Goal: Task Accomplishment & Management: Use online tool/utility

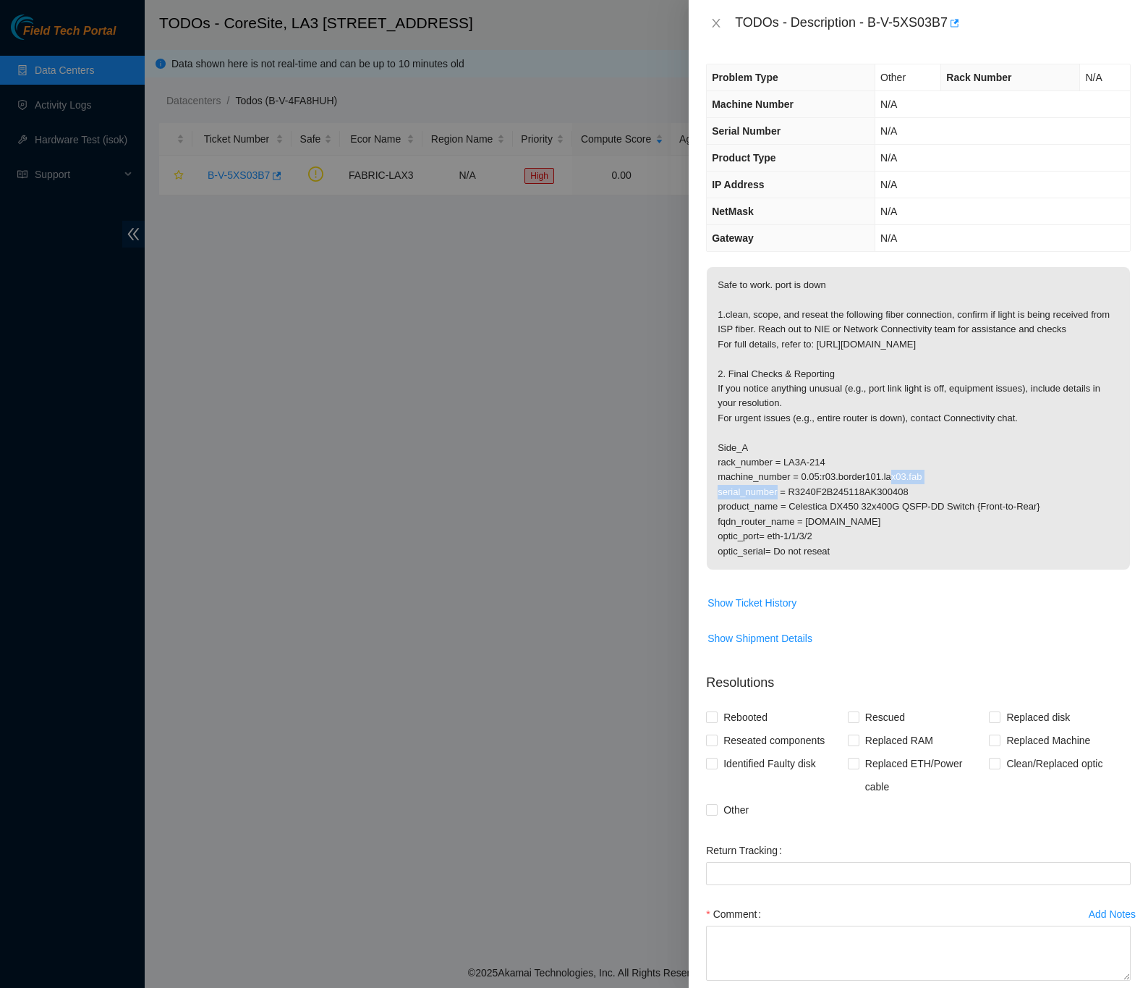
click at [1079, 488] on p "Safe to work. port is down 1.clean, scope, and reseat the following fiber conne…" at bounding box center [918, 418] width 423 height 302
click at [1097, 483] on p "Safe to work. port is down 1.clean, scope, and reseat the following fiber conne…" at bounding box center [918, 418] width 423 height 302
click at [714, 24] on icon "close" at bounding box center [717, 23] width 12 height 12
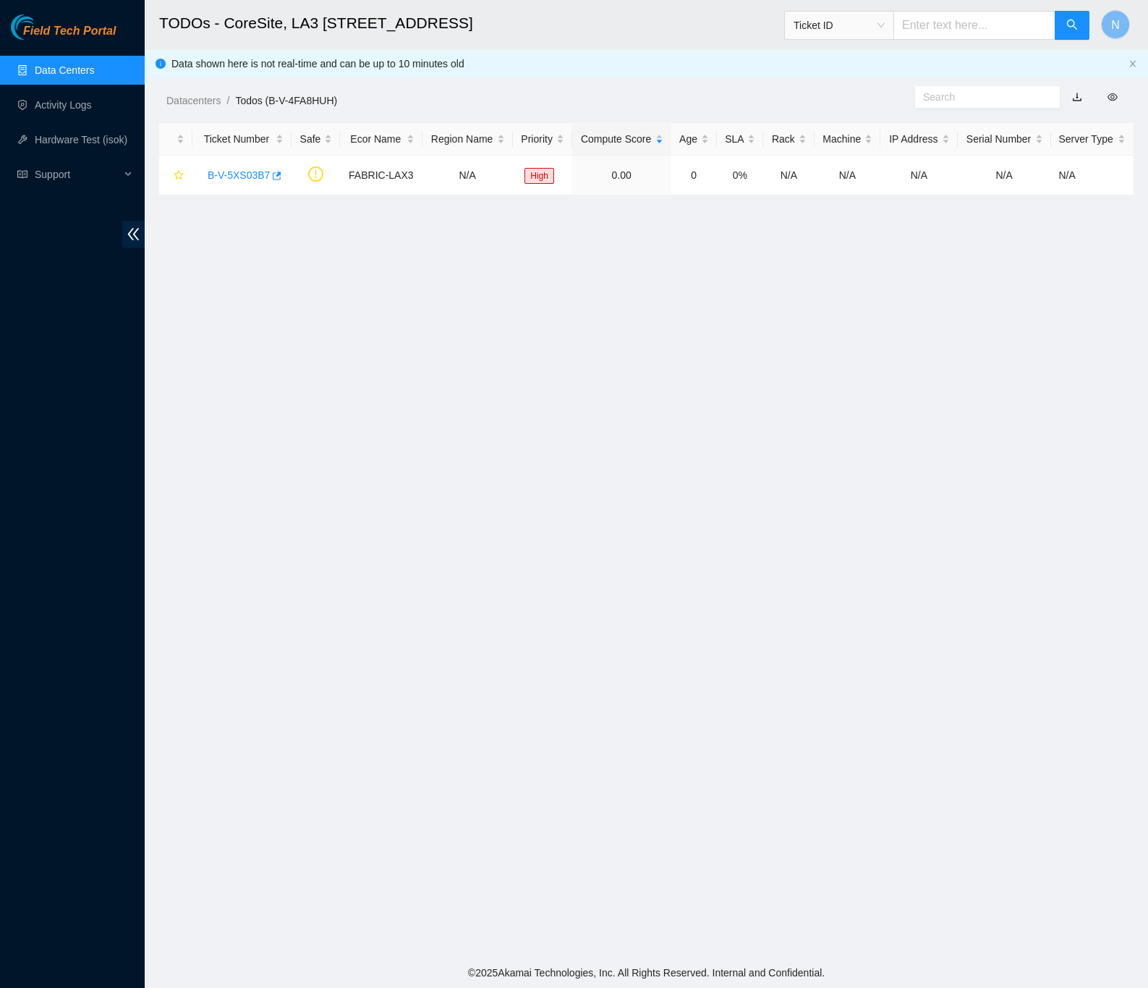
click at [803, 348] on main "TODOs - CoreSite, LA3 200 Bauchet St Ticket ID N Data shown here is not real-ti…" at bounding box center [647, 478] width 1004 height 957
click at [53, 67] on link "Data Centers" at bounding box center [64, 70] width 59 height 12
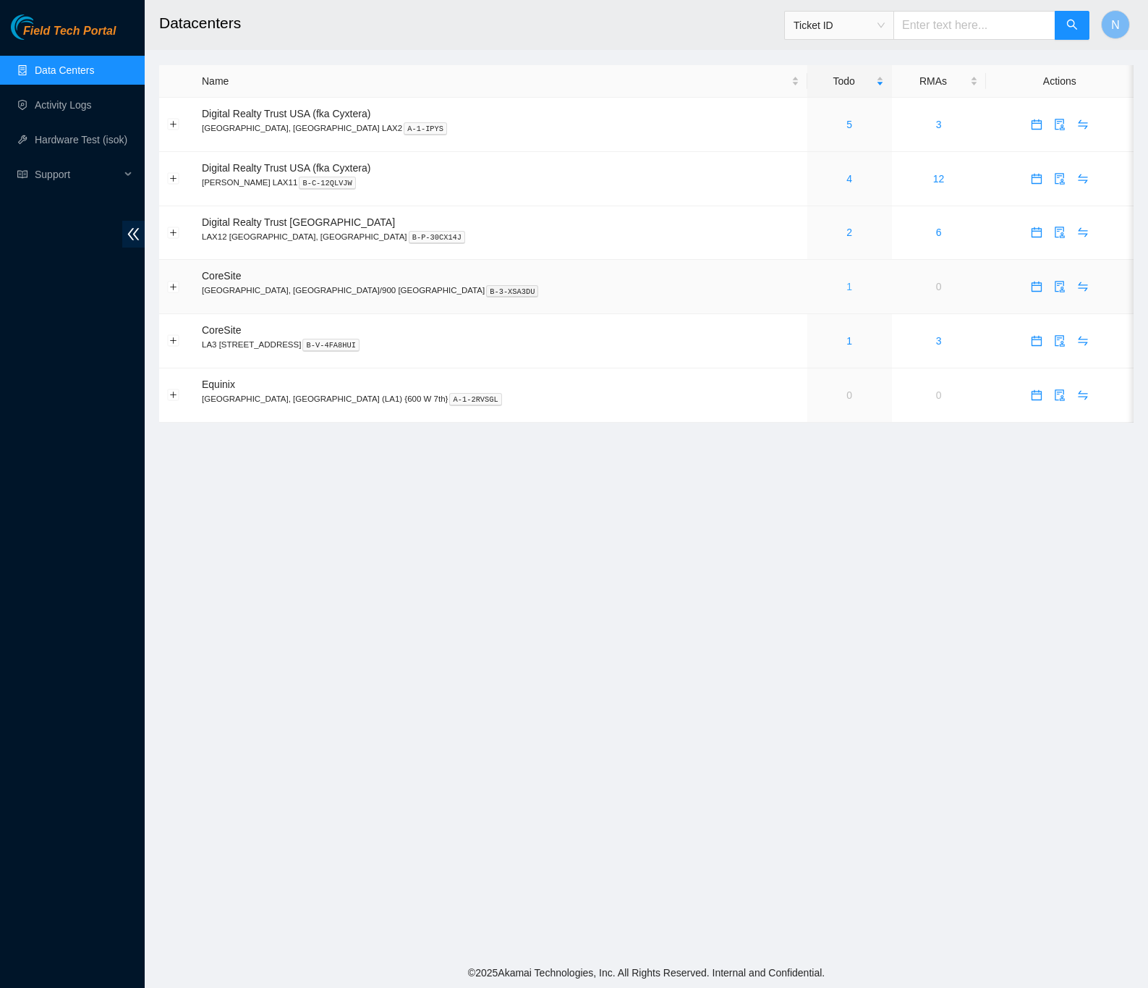
click at [847, 291] on link "1" at bounding box center [850, 287] width 6 height 12
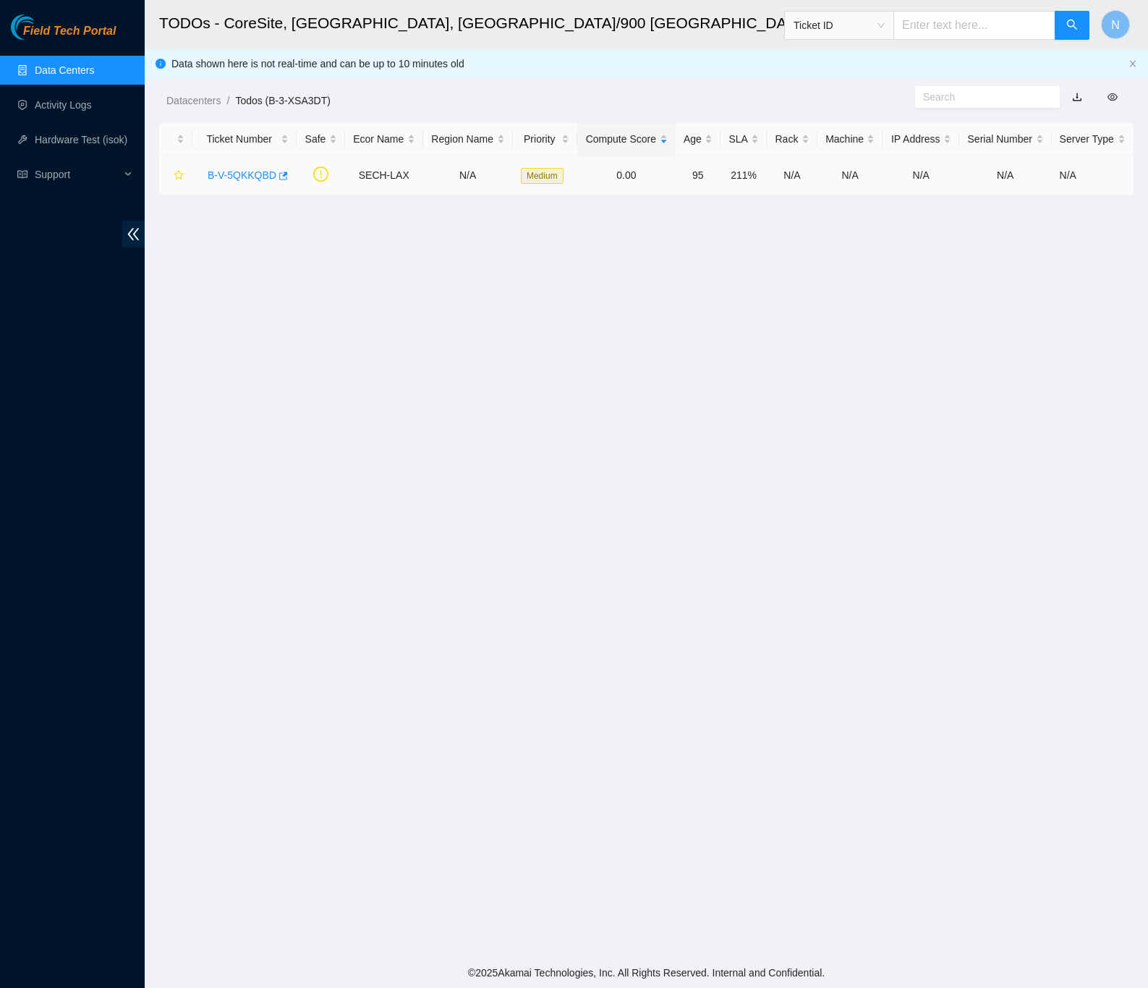
click at [213, 176] on link "B-V-5QKKQBD" at bounding box center [242, 175] width 69 height 12
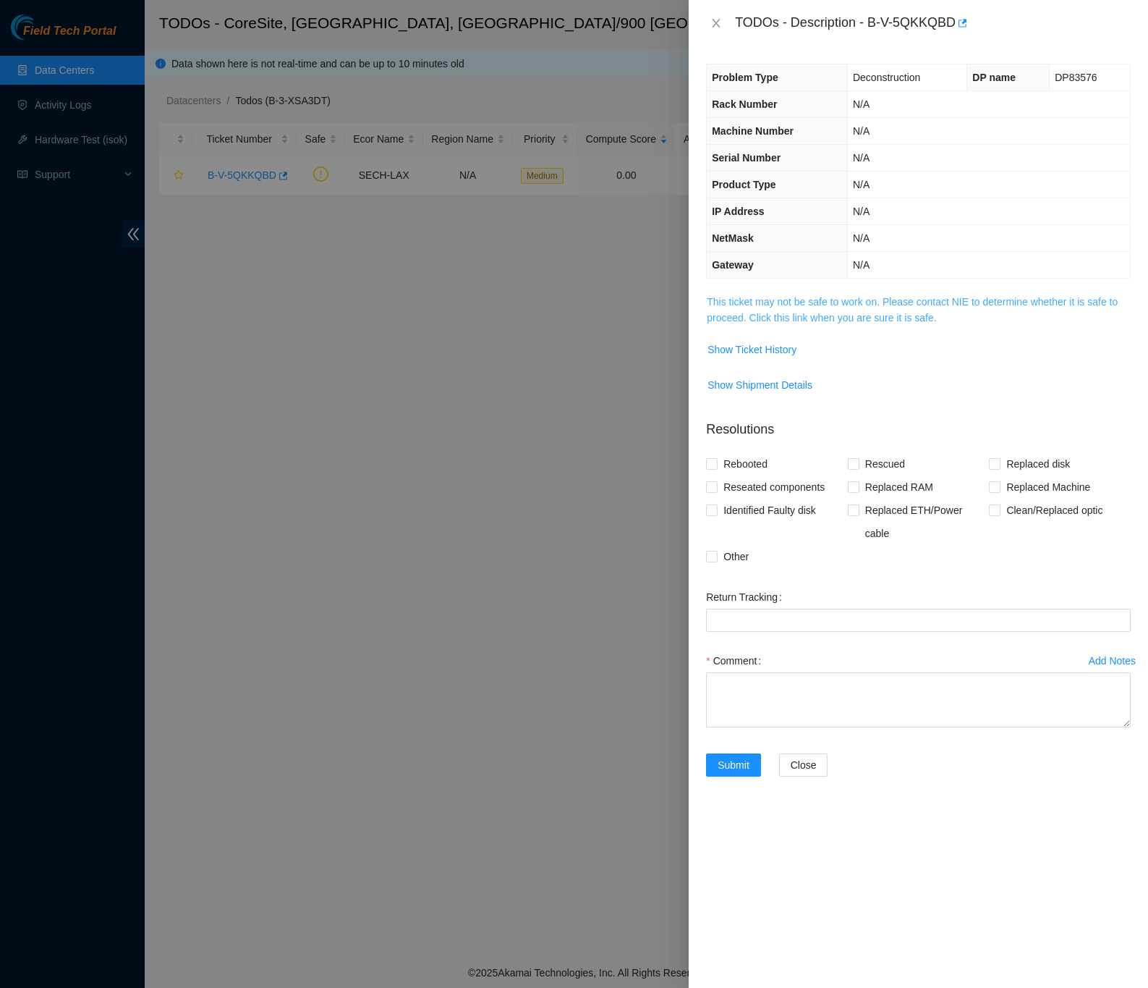
click at [789, 323] on link "This ticket may not be safe to work on. Please contact NIE to determine whether…" at bounding box center [912, 309] width 411 height 27
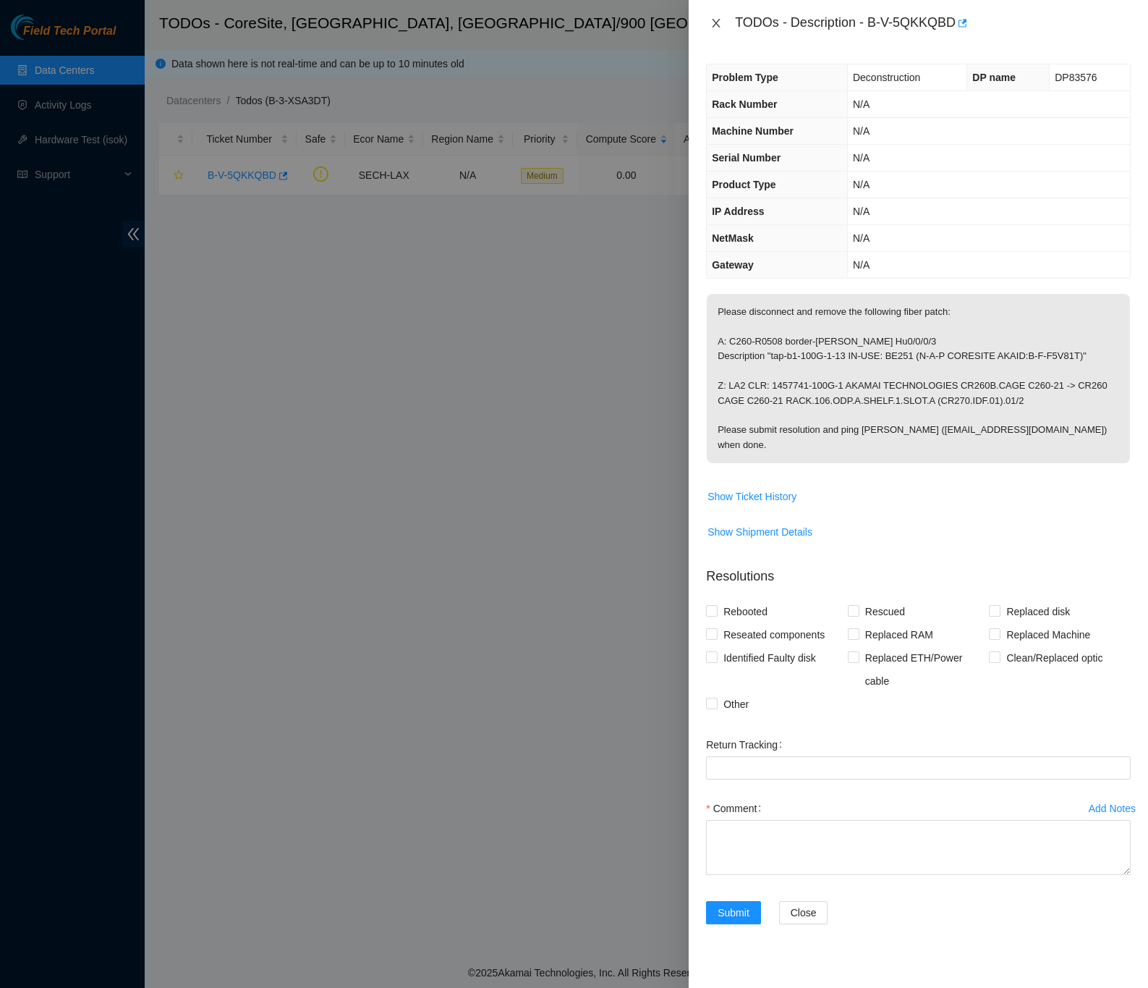
click at [719, 24] on icon "close" at bounding box center [717, 23] width 12 height 12
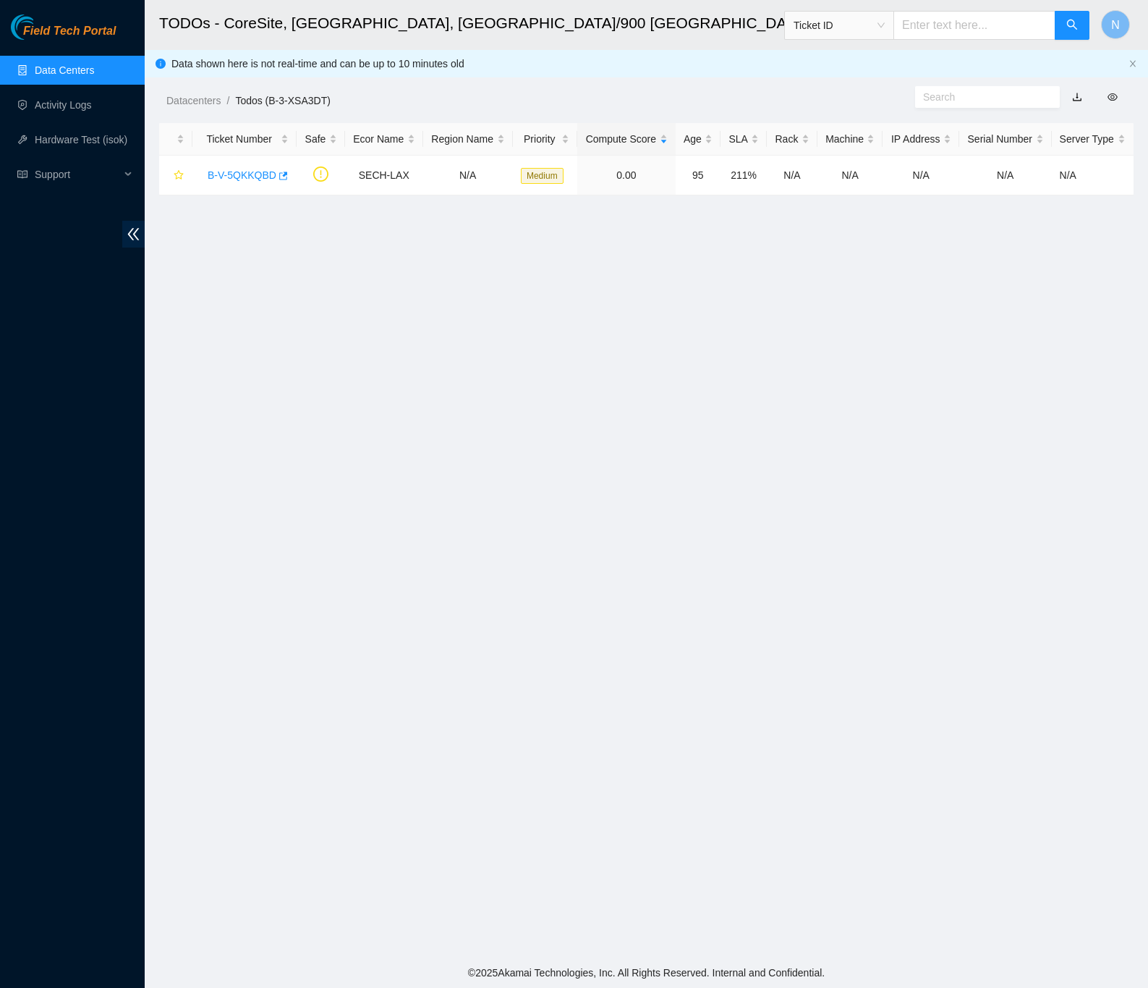
click at [766, 280] on main "TODOs - CoreSite, Los Angeles, CA/900 N Alameda Ticket ID N Data shown here is …" at bounding box center [647, 478] width 1004 height 957
click at [61, 68] on link "Data Centers" at bounding box center [64, 70] width 59 height 12
